Goal: Check status: Check status

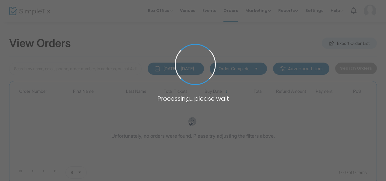
type input "H-1068E59A-F"
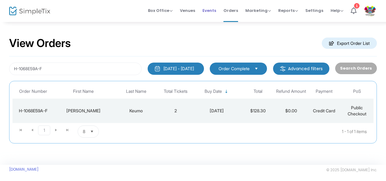
click at [216, 9] on span "Events" at bounding box center [210, 11] width 14 height 16
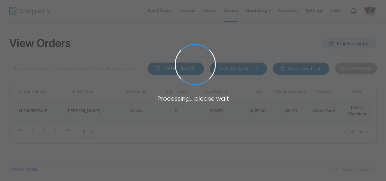
type input "H-1068E59A-F"
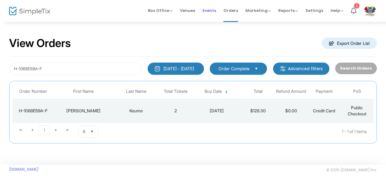
click at [208, 9] on span "Events" at bounding box center [210, 11] width 14 height 16
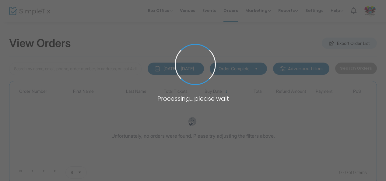
type input "H-1068E59A-F"
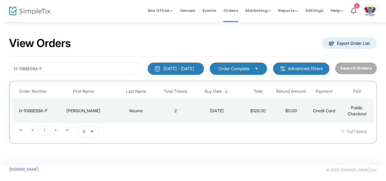
click at [214, 11] on span "Events" at bounding box center [210, 11] width 14 height 16
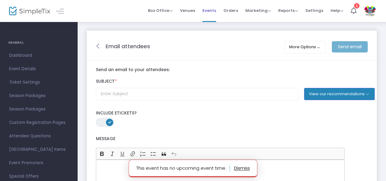
click at [210, 7] on span "Events" at bounding box center [210, 11] width 14 height 16
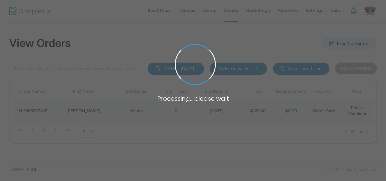
type input "H-1068E59A-F"
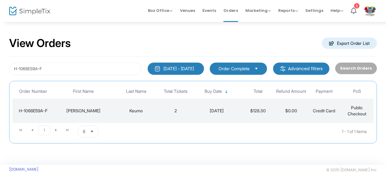
click at [213, 10] on span "Events" at bounding box center [210, 11] width 14 height 16
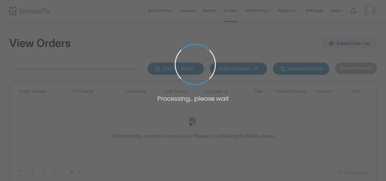
type input "H-1068E59A-F"
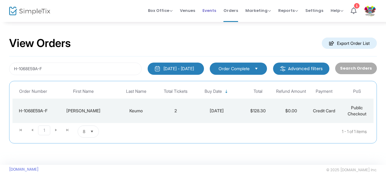
click at [213, 10] on span "Events" at bounding box center [210, 11] width 14 height 16
